Goal: Entertainment & Leisure: Consume media (video, audio)

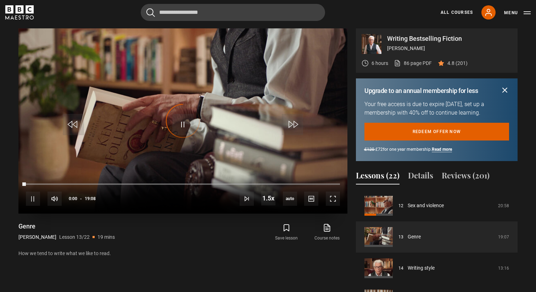
scroll to position [309, 0]
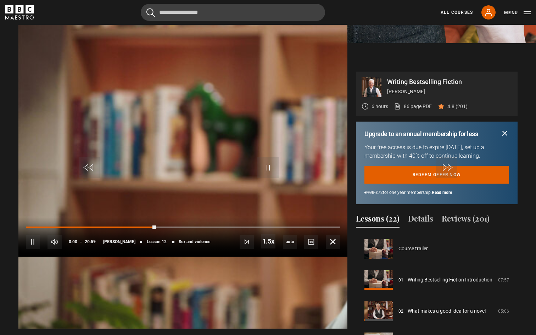
scroll to position [343, 0]
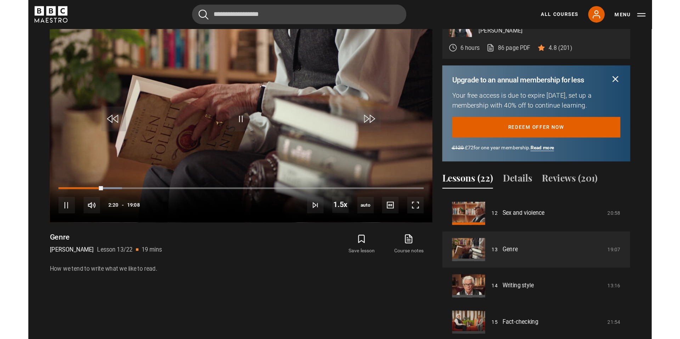
scroll to position [350, 0]
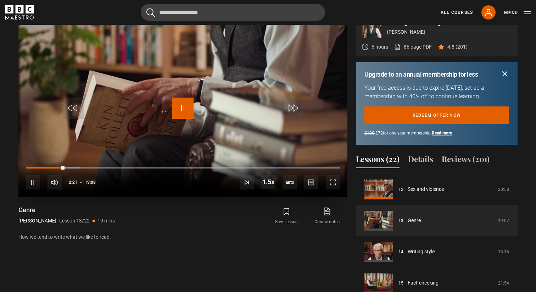
click at [187, 102] on span "Video Player" at bounding box center [182, 107] width 21 height 21
click at [191, 114] on span "Video Player" at bounding box center [182, 107] width 21 height 21
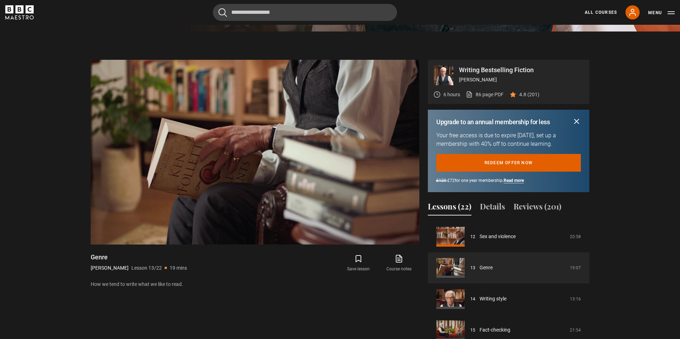
scroll to position [374, 0]
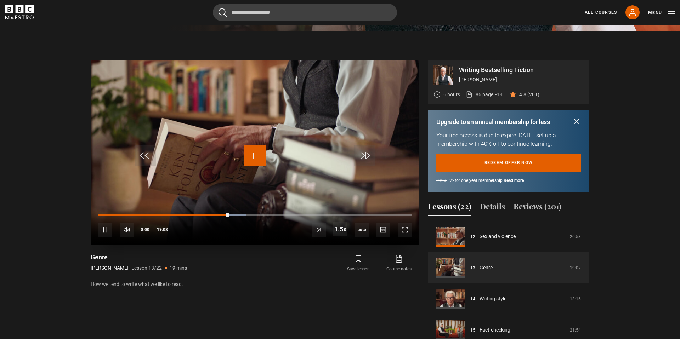
click at [256, 150] on span "Video Player" at bounding box center [254, 155] width 21 height 21
